Goal: Task Accomplishment & Management: Manage account settings

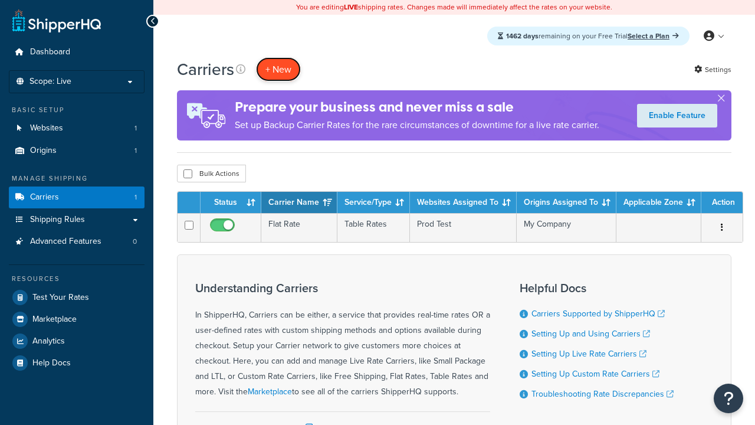
click at [279, 69] on button "+ New" at bounding box center [278, 69] width 45 height 24
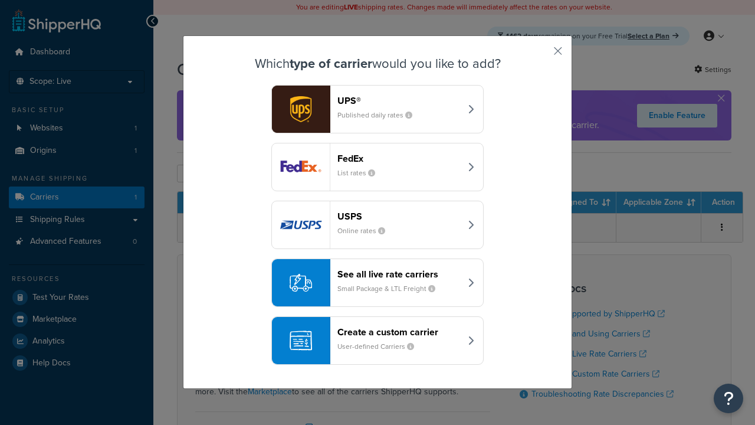
click at [399, 158] on header "FedEx" at bounding box center [399, 158] width 123 height 11
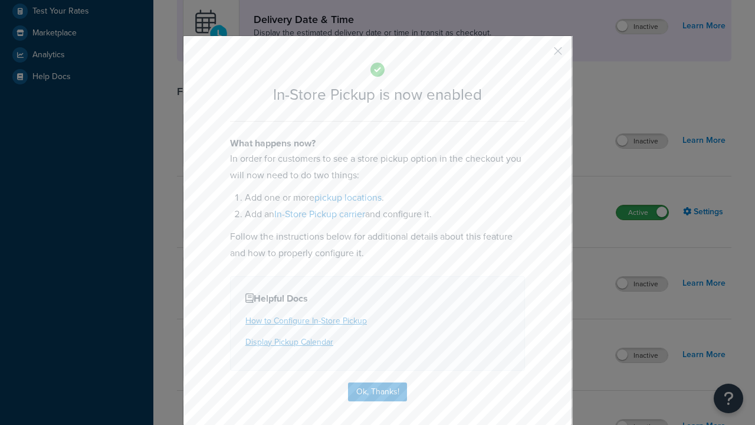
scroll to position [331, 0]
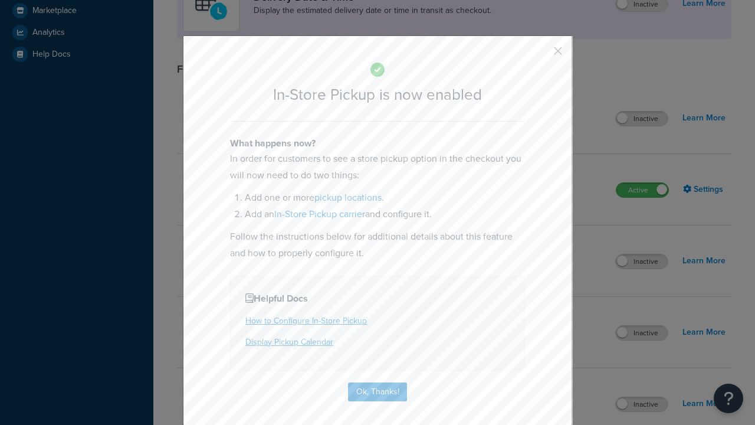
click at [541, 55] on button "button" at bounding box center [540, 55] width 3 height 3
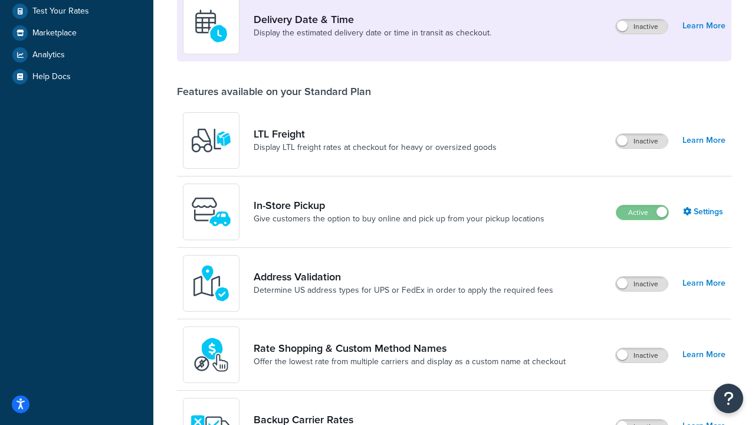
scroll to position [286, 0]
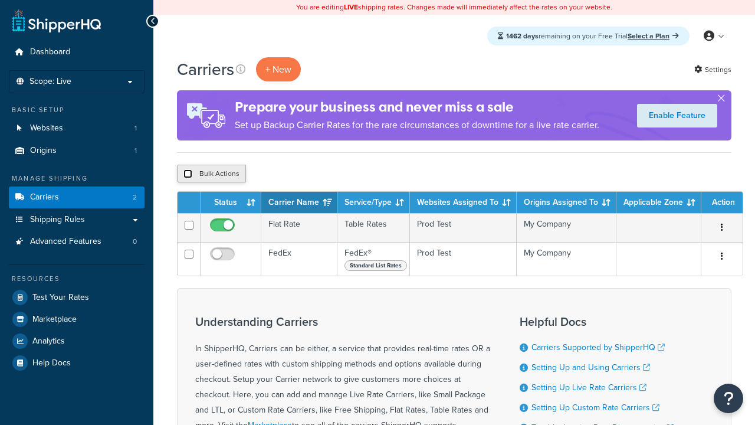
click at [188, 174] on input "checkbox" at bounding box center [188, 173] width 9 height 9
checkbox input "true"
click at [317, 174] on button "Delete" at bounding box center [314, 174] width 41 height 18
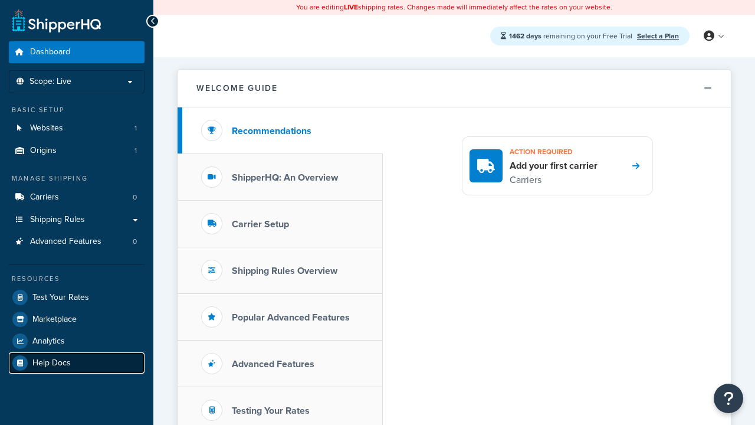
click at [77, 362] on link "Help Docs" at bounding box center [77, 362] width 136 height 21
